Goal: Task Accomplishment & Management: Manage account settings

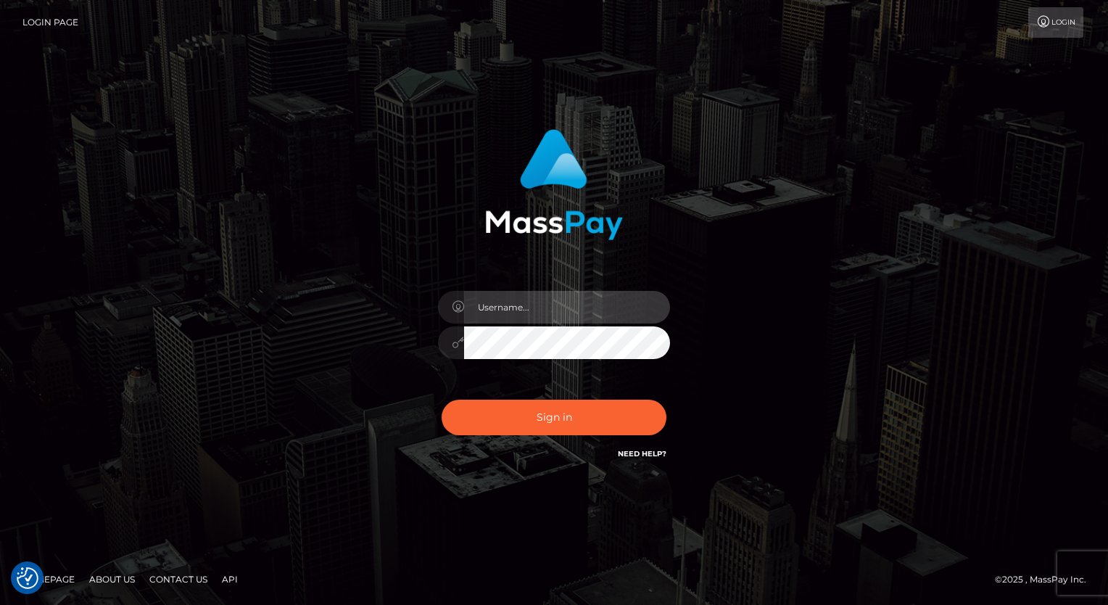
click at [541, 299] on input "text" at bounding box center [567, 307] width 206 height 33
type input "Arlene.luminaryplay"
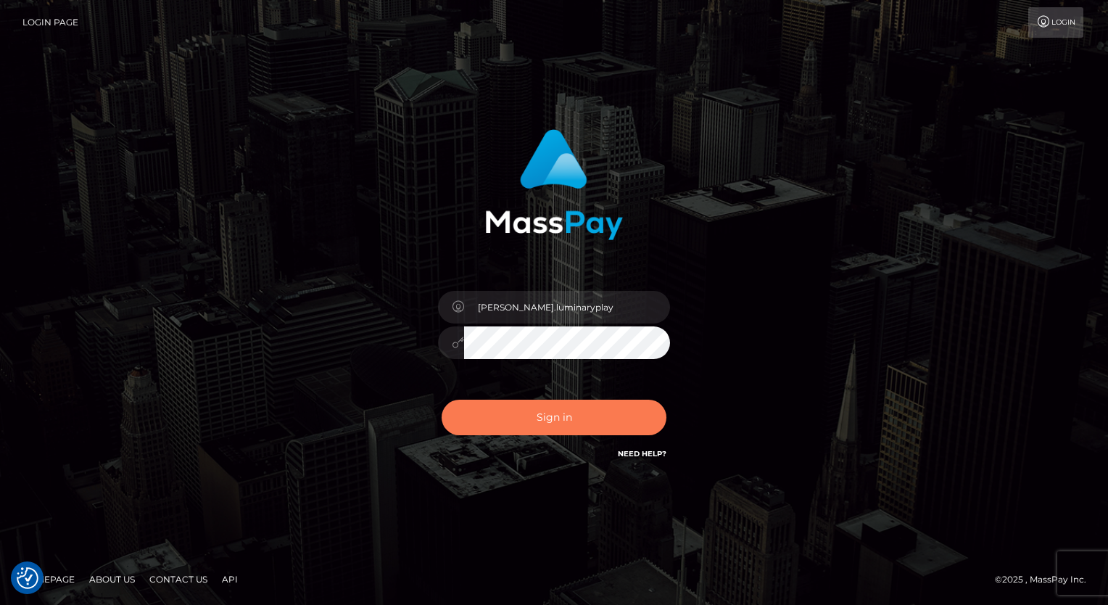
click at [576, 411] on button "Sign in" at bounding box center [554, 418] width 225 height 36
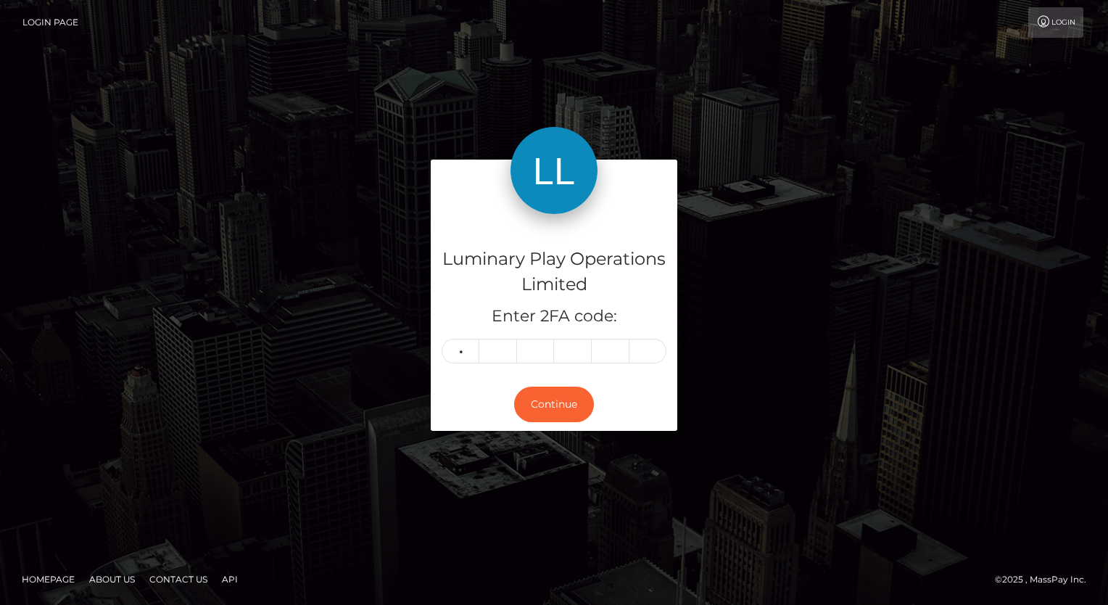
type input "5"
type input "3"
type input "7"
type input "8"
type input "4"
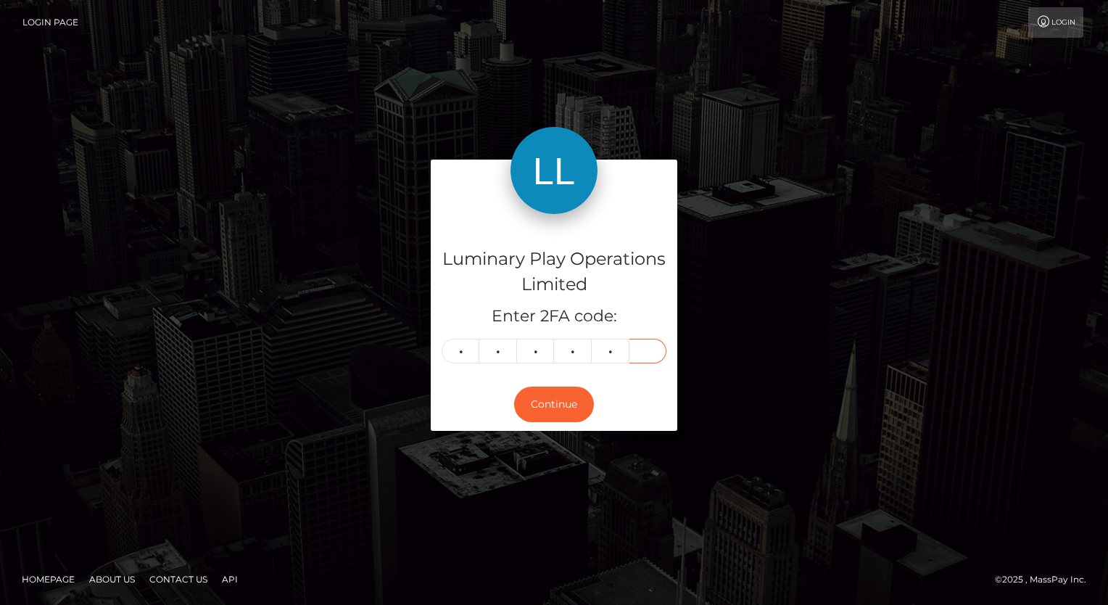
type input "6"
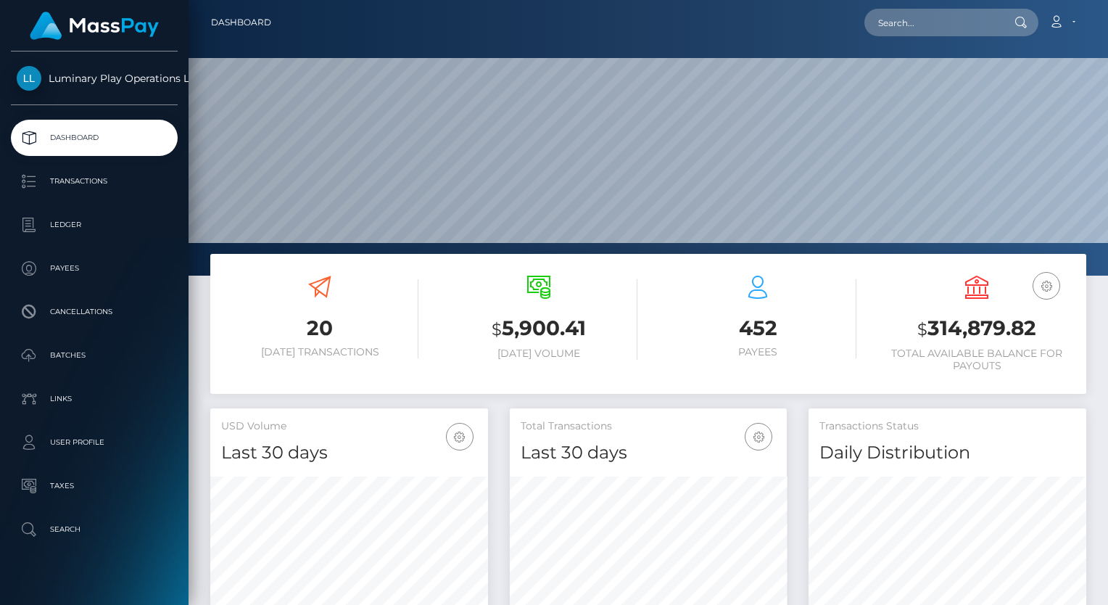
scroll to position [257, 278]
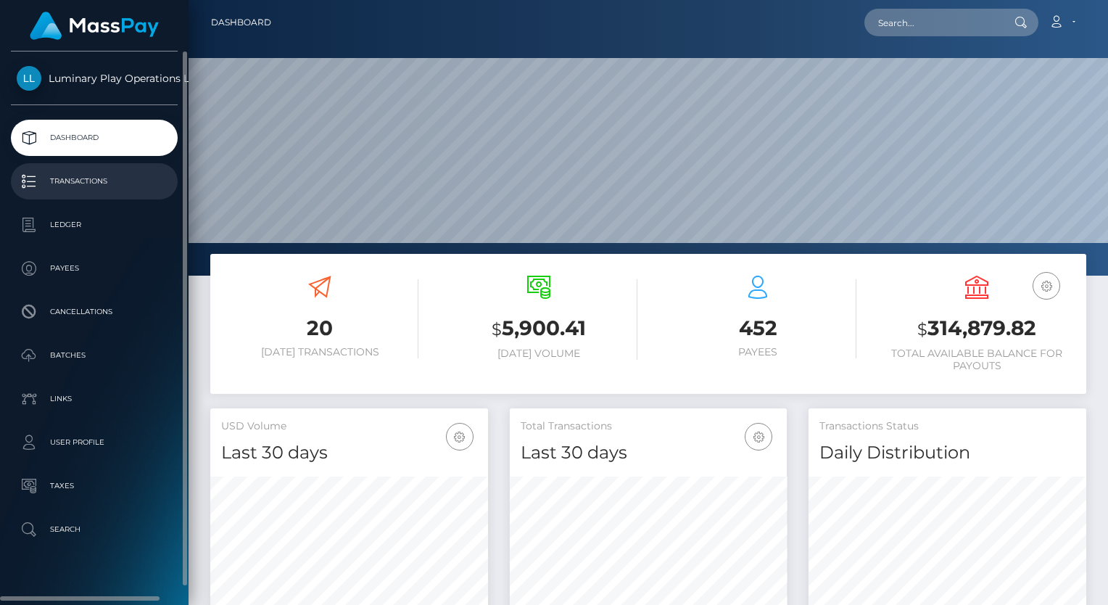
click at [78, 178] on p "Transactions" at bounding box center [94, 181] width 155 height 22
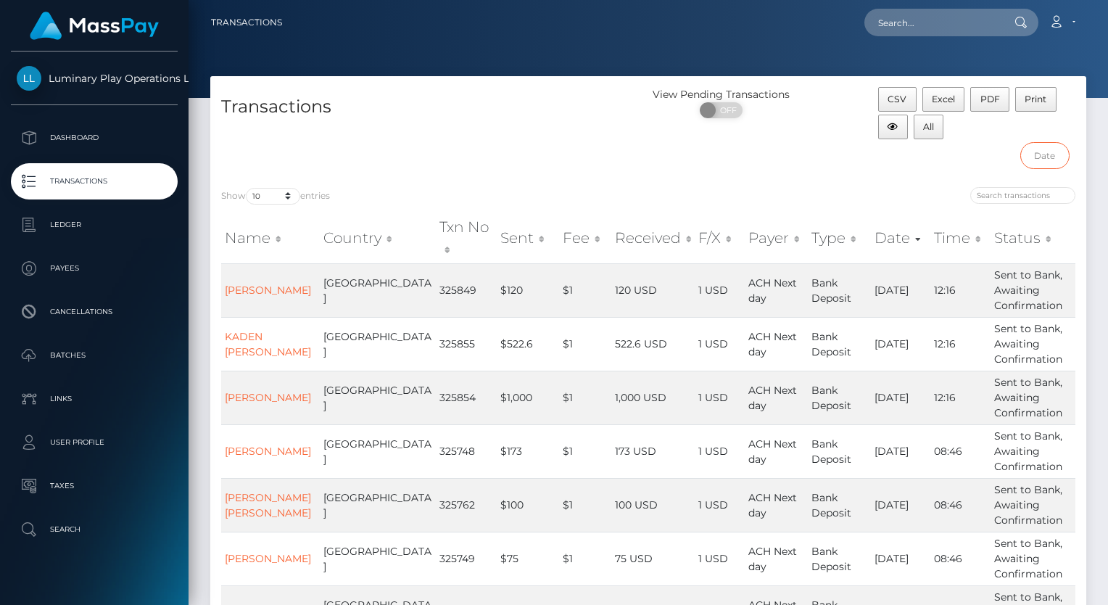
click at [1052, 159] on input "text" at bounding box center [1045, 155] width 49 height 27
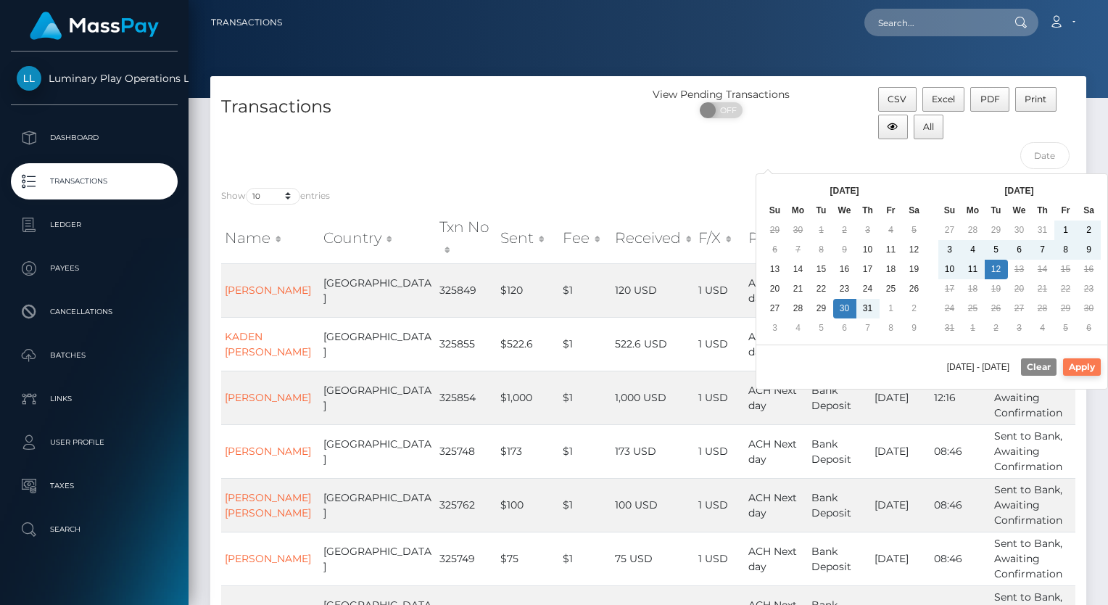
click at [1092, 364] on button "Apply" at bounding box center [1082, 366] width 38 height 17
type input "[DATE] - [DATE]"
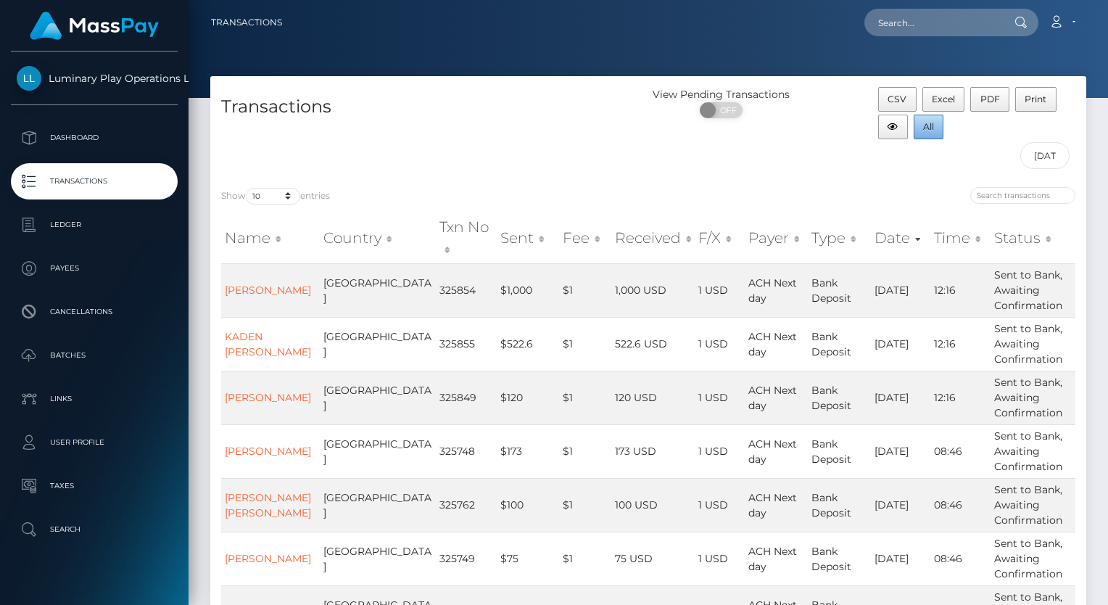
click at [934, 129] on span "All" at bounding box center [928, 126] width 11 height 11
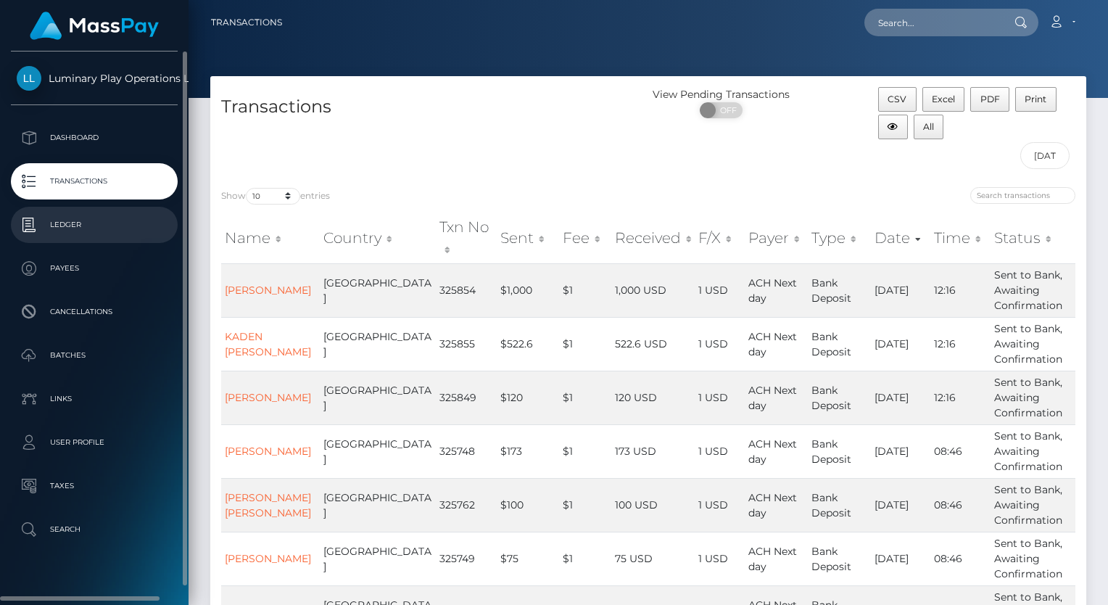
click at [87, 221] on p "Ledger" at bounding box center [94, 225] width 155 height 22
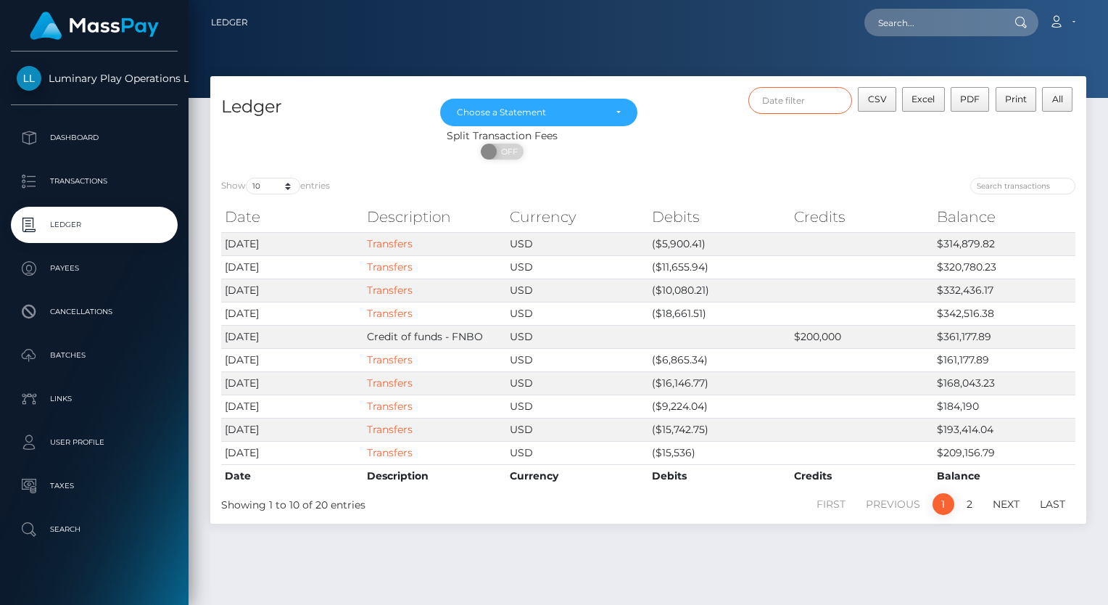
click at [794, 102] on input "text" at bounding box center [801, 100] width 104 height 27
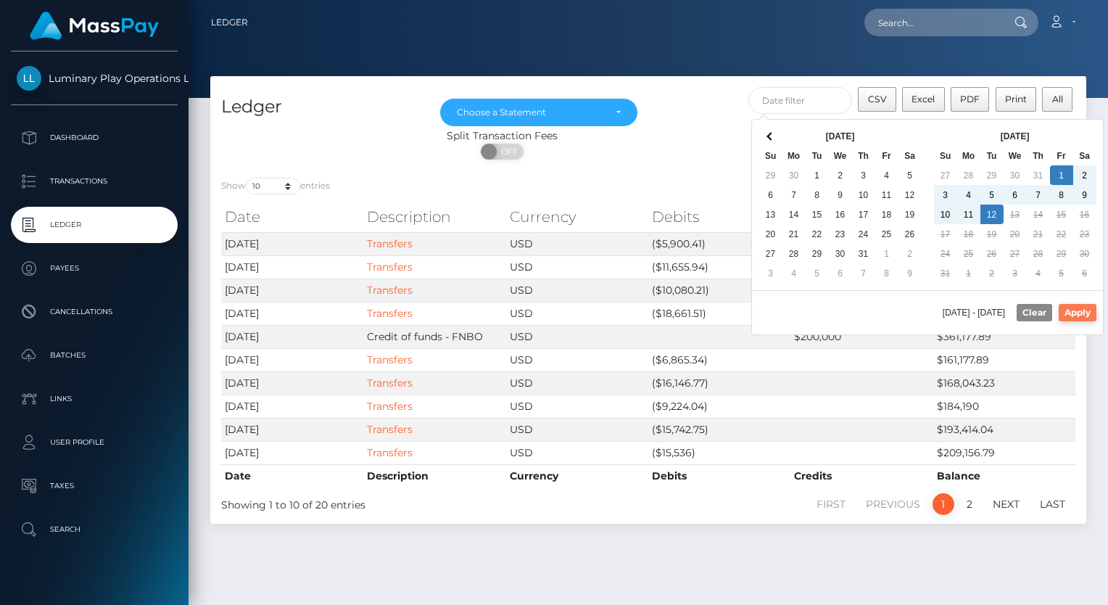
click at [1087, 312] on button "Apply" at bounding box center [1078, 312] width 38 height 17
type input "08/01/2025 - 08/12/2025"
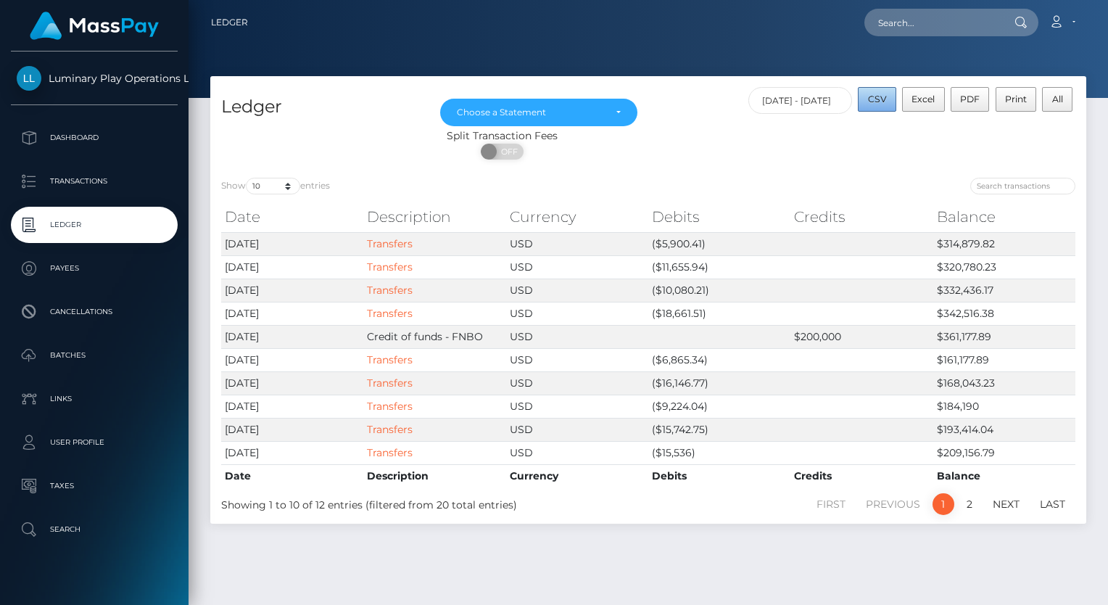
click at [878, 103] on span "CSV" at bounding box center [877, 99] width 19 height 11
click at [614, 115] on div "Choose a Statement" at bounding box center [539, 113] width 164 height 12
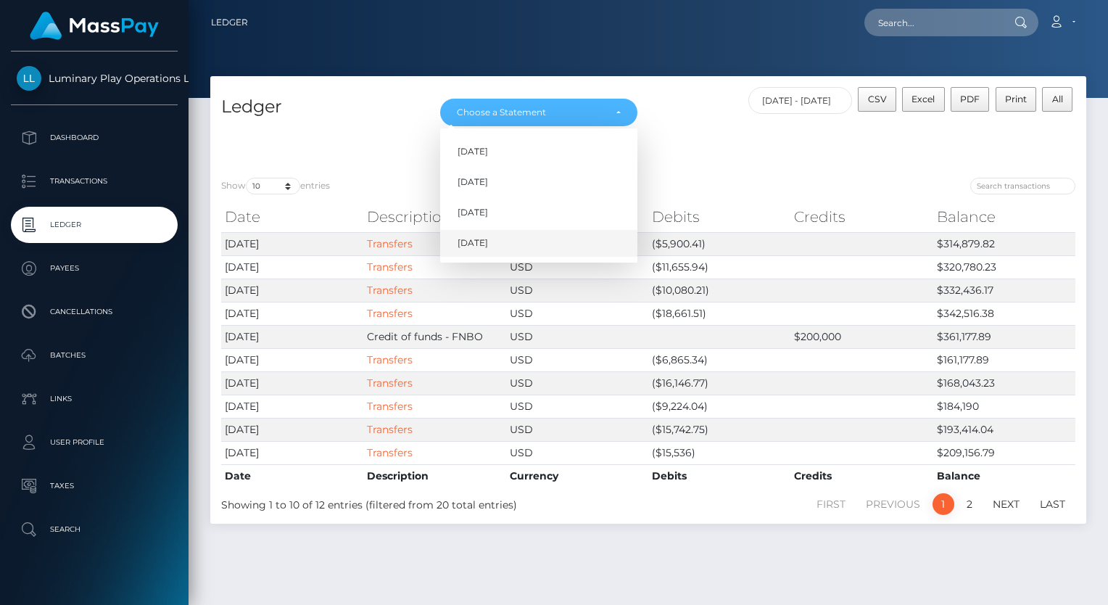
click at [487, 241] on span "[DATE]" at bounding box center [473, 242] width 30 height 13
select select "[DATE]"
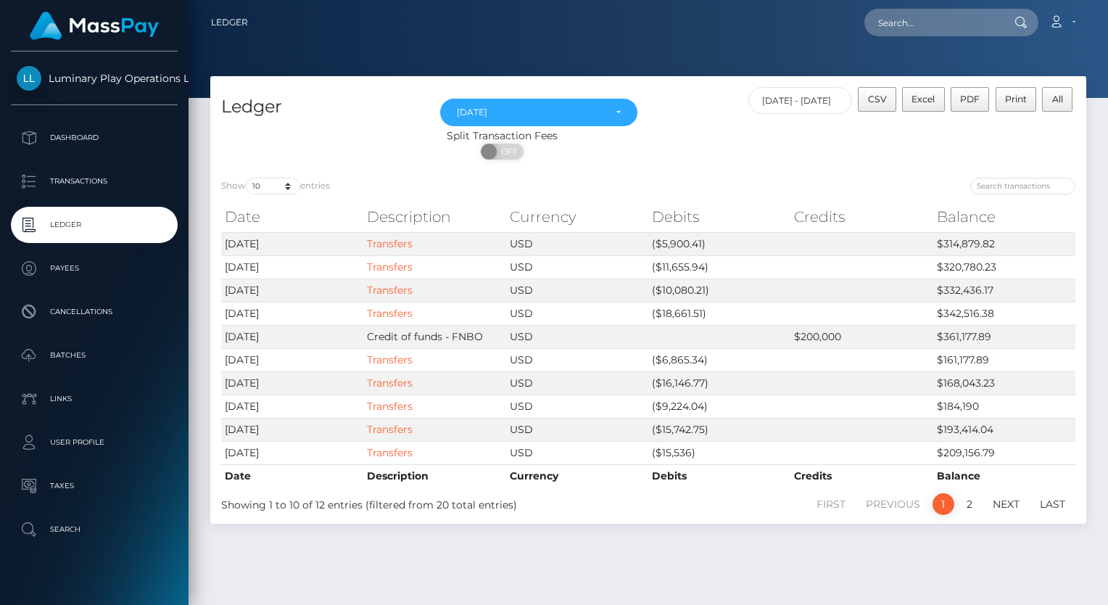
click at [714, 53] on div at bounding box center [649, 49] width 920 height 98
